Goal: Information Seeking & Learning: Learn about a topic

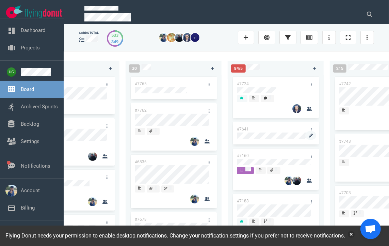
scroll to position [0, 350]
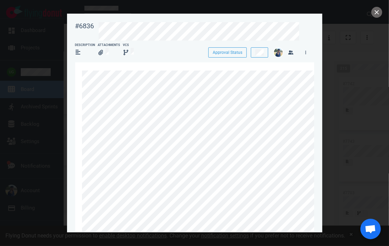
click at [344, 50] on div at bounding box center [194, 123] width 389 height 246
click at [382, 14] on div at bounding box center [194, 123] width 389 height 246
click at [377, 12] on button "close" at bounding box center [376, 12] width 11 height 11
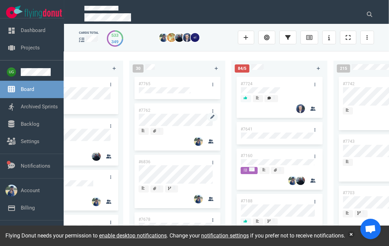
click at [185, 127] on div at bounding box center [177, 126] width 77 height 1
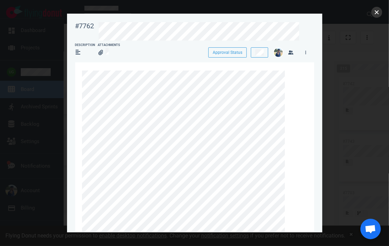
click at [373, 12] on button "close" at bounding box center [376, 12] width 11 height 11
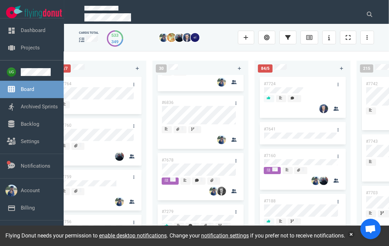
scroll to position [60, 0]
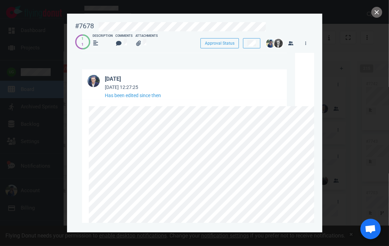
scroll to position [0, 1]
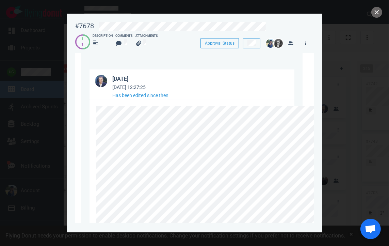
click at [329, 71] on div at bounding box center [194, 123] width 389 height 246
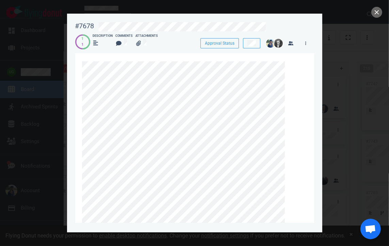
scroll to position [0, 0]
